Goal: Information Seeking & Learning: Find specific fact

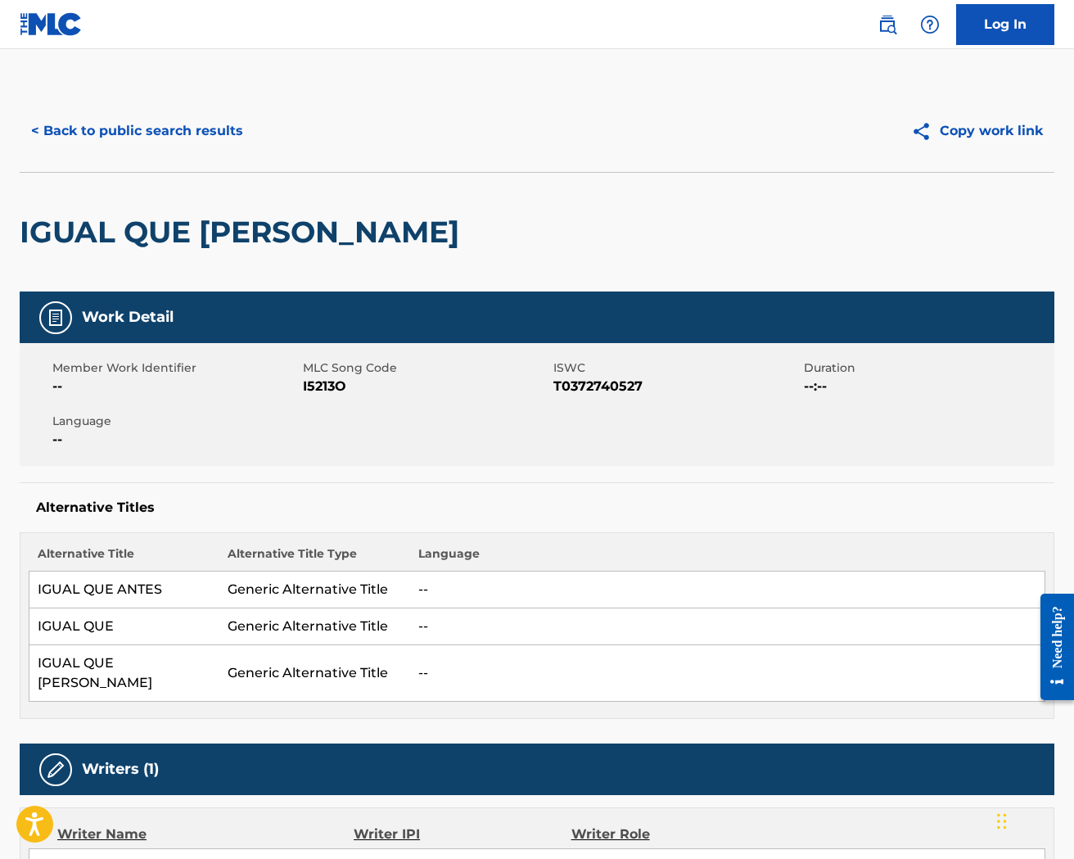
click at [140, 123] on button "< Back to public search results" at bounding box center [137, 131] width 235 height 41
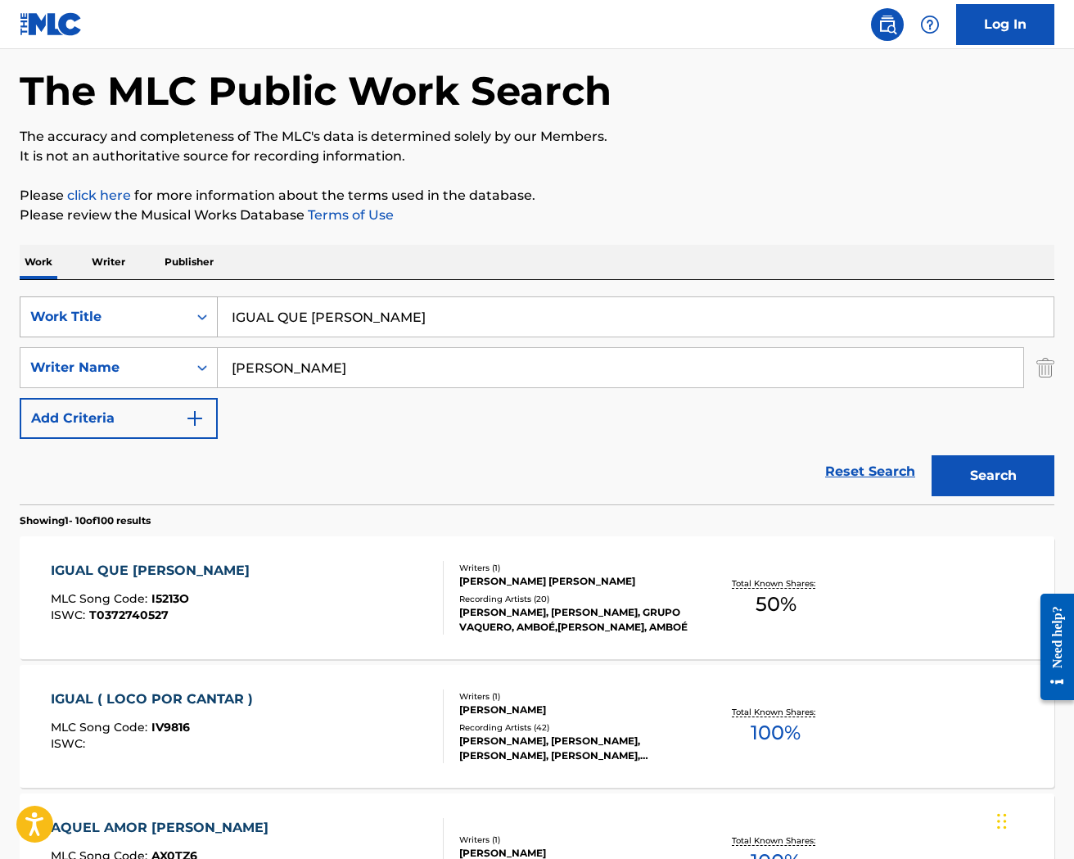
drag, startPoint x: 341, startPoint y: 313, endPoint x: 187, endPoint y: 303, distance: 153.4
click at [187, 305] on div "SearchWithCriteria322c41b8-1152-49c9-bcb7-b59eb406eec2 Work Title IGUAL QUE [PE…" at bounding box center [537, 316] width 1035 height 41
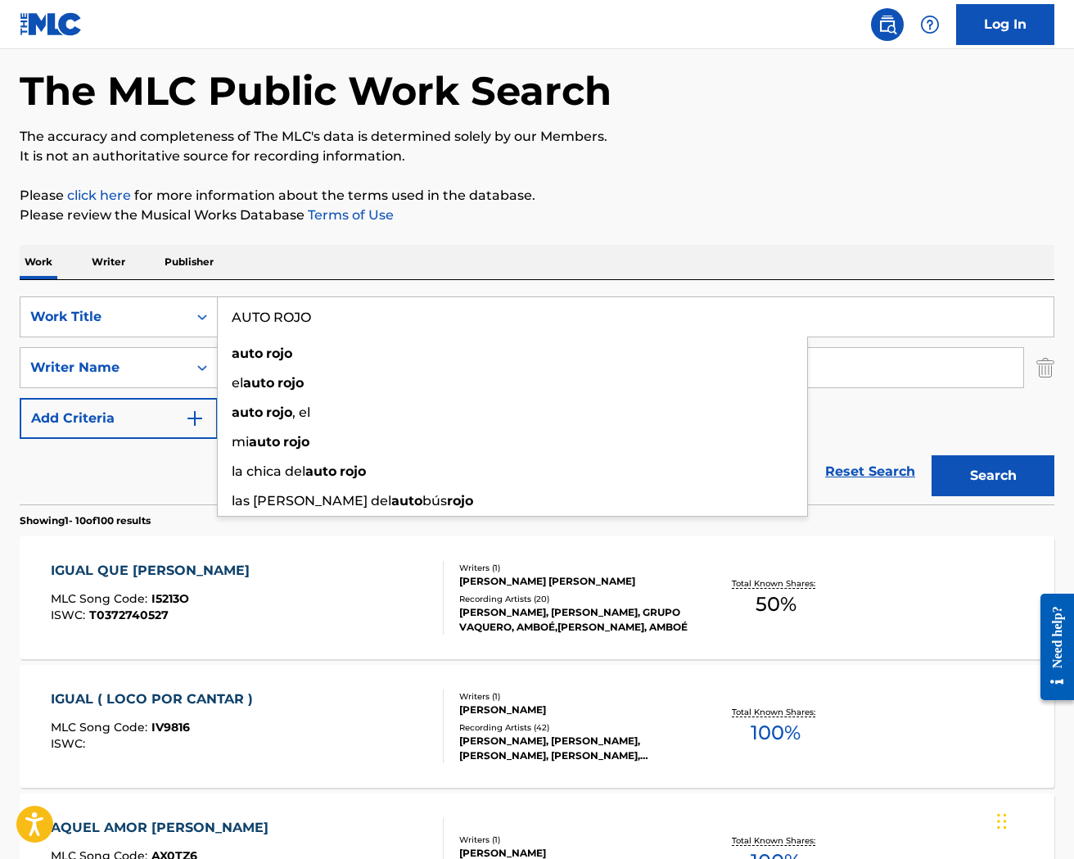
type input "AUTO ROJO"
click at [359, 295] on div "SearchWithCriteria322c41b8-1152-49c9-bcb7-b59eb406eec2 Work Title AUTO ROJO aut…" at bounding box center [537, 392] width 1035 height 224
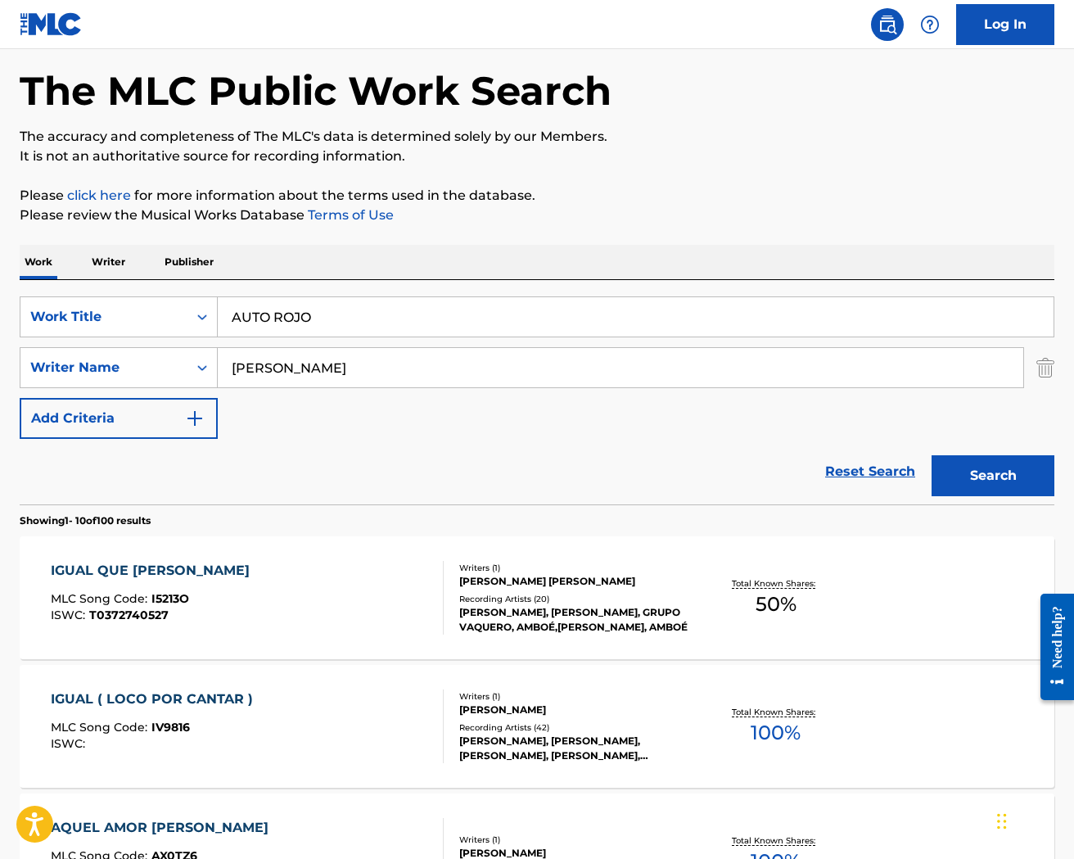
drag, startPoint x: 273, startPoint y: 366, endPoint x: 223, endPoint y: 367, distance: 50.0
click at [216, 367] on div "SearchWithCriteria7582dfbe-71d4-463f-be7a-a936640ac1bb Writer Name [PERSON_NAME]" at bounding box center [537, 367] width 1035 height 41
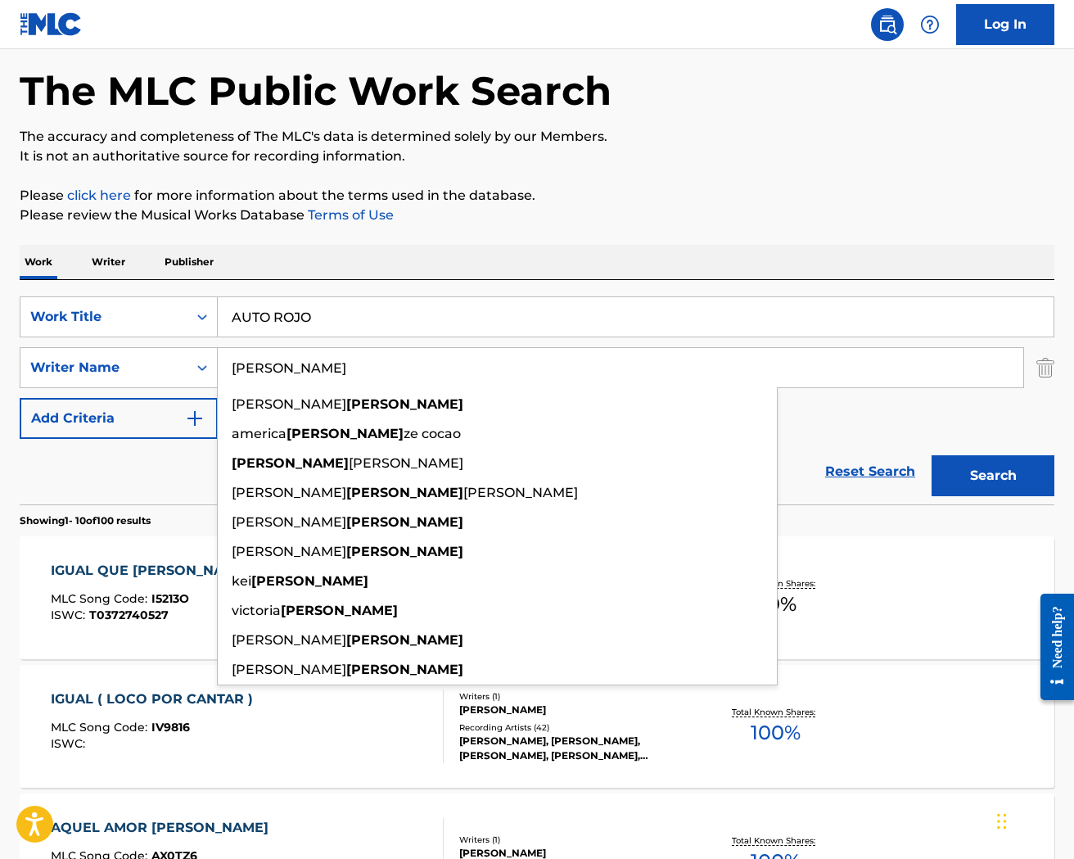
type input "[PERSON_NAME]"
click at [932, 455] on button "Search" at bounding box center [993, 475] width 123 height 41
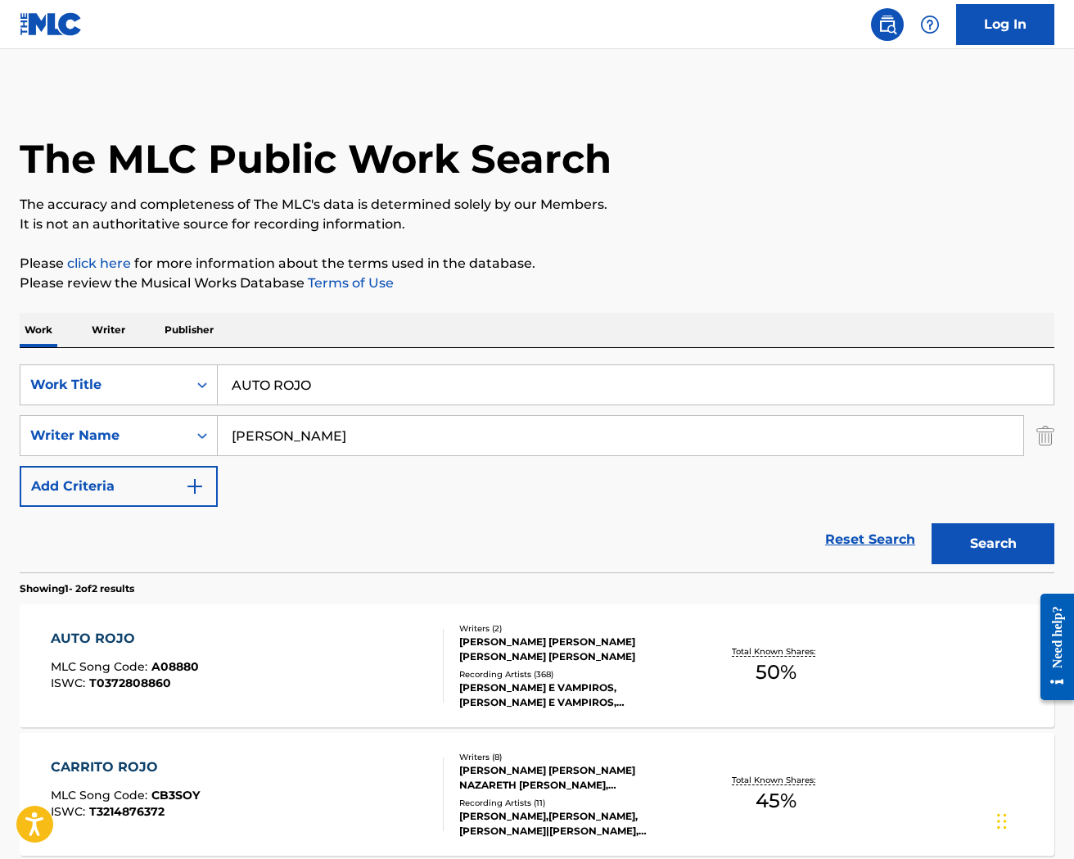
click at [573, 666] on div "Writers ( 2 ) [PERSON_NAME] [PERSON_NAME] [PERSON_NAME] [PERSON_NAME] Recording…" at bounding box center [567, 666] width 246 height 88
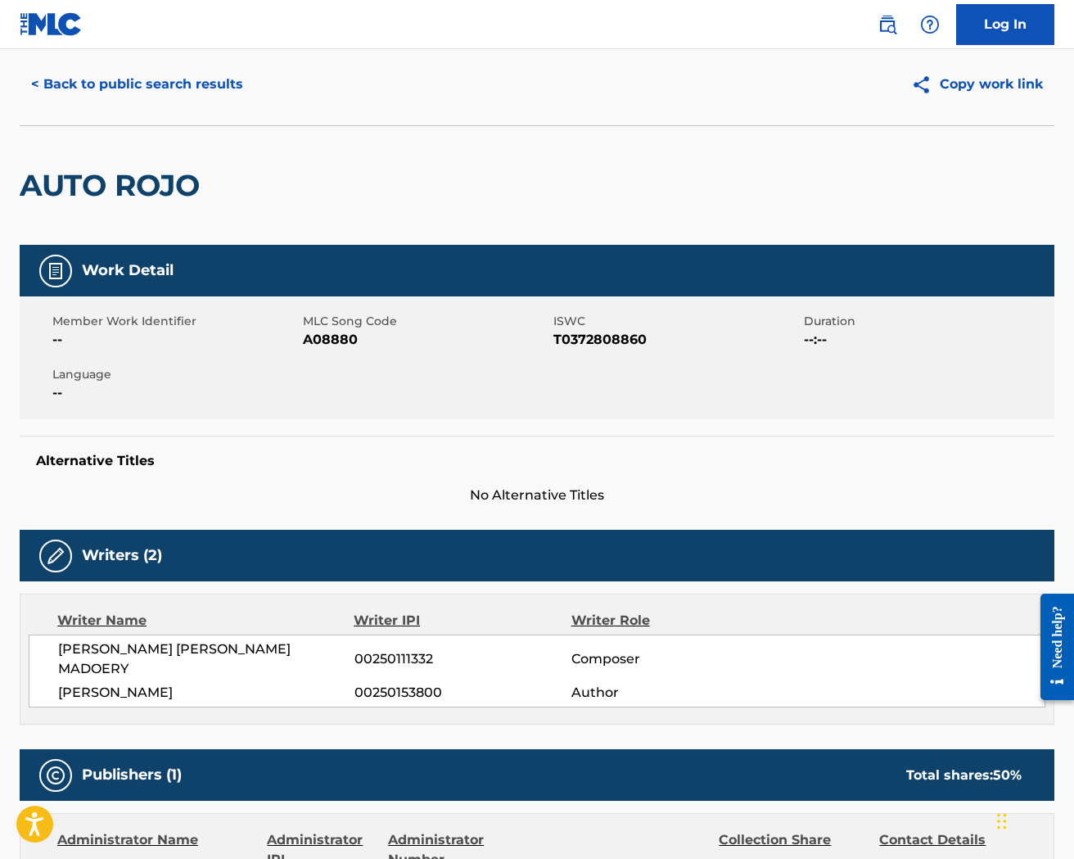
scroll to position [52, 0]
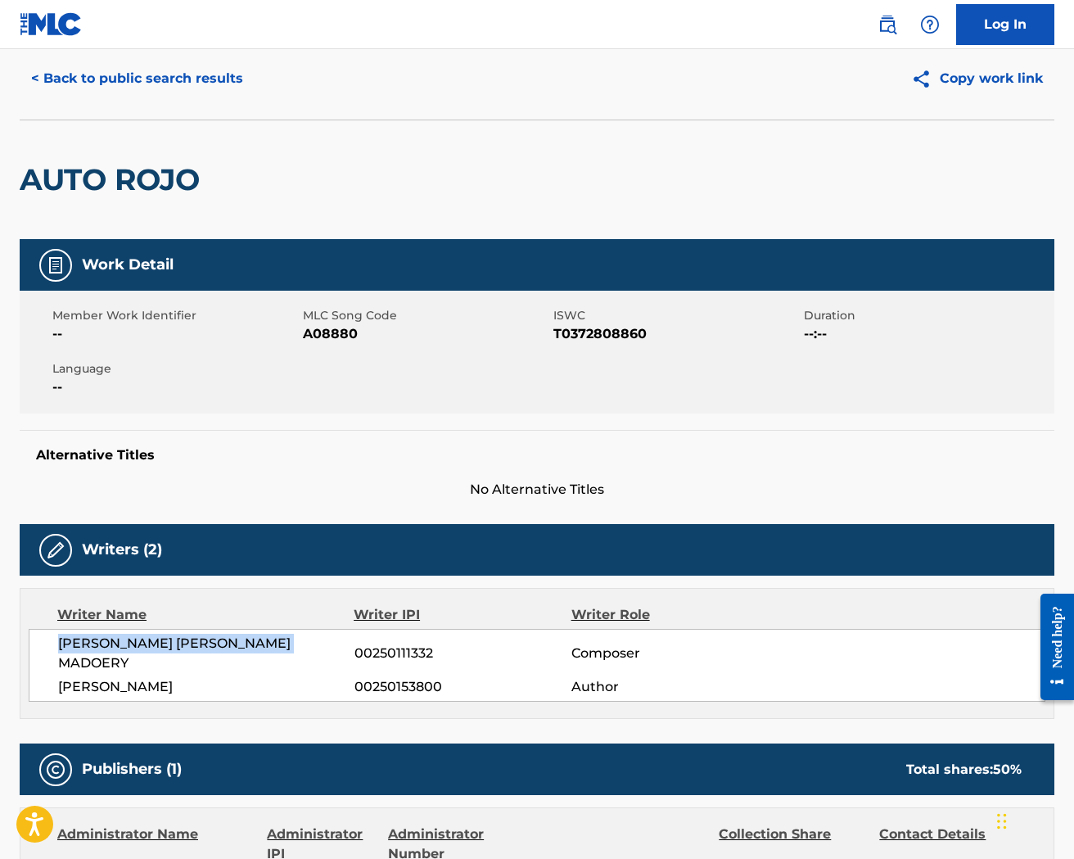
drag, startPoint x: 308, startPoint y: 644, endPoint x: 58, endPoint y: 649, distance: 249.8
click at [58, 649] on span "[PERSON_NAME] [PERSON_NAME] MADOERY" at bounding box center [206, 653] width 296 height 39
copy span "[PERSON_NAME] [PERSON_NAME] MADOERY"
drag, startPoint x: 240, startPoint y: 663, endPoint x: 77, endPoint y: 664, distance: 162.9
click at [56, 665] on div "[PERSON_NAME] [PERSON_NAME] MADOERY 00250111332 Composer [PERSON_NAME] 00250153…" at bounding box center [537, 665] width 1017 height 73
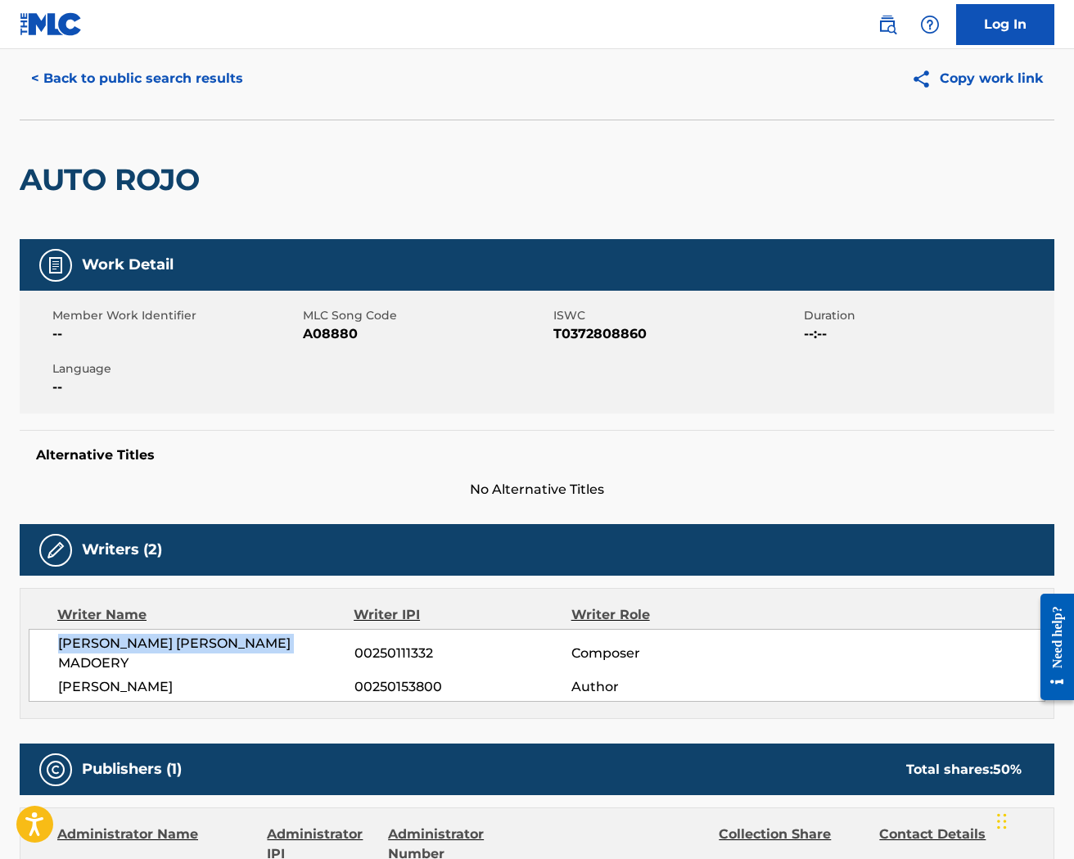
copy span "[PERSON_NAME]"
